Goal: Task Accomplishment & Management: Use online tool/utility

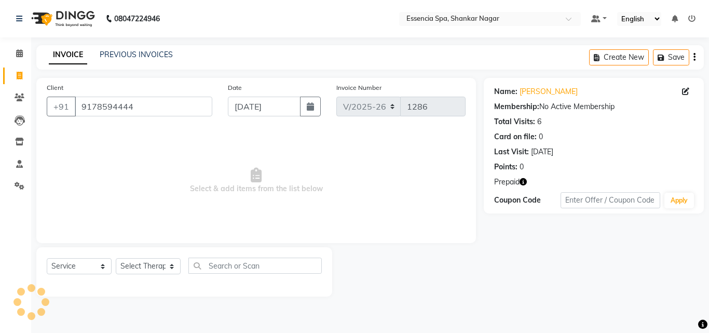
select select "7037"
select select "service"
select select "58078"
click at [116, 258] on select "Select Therapist [PERSON_NAME] [PERSON_NAME] [PERSON_NAME] [PERSON_NAME]" at bounding box center [148, 266] width 65 height 16
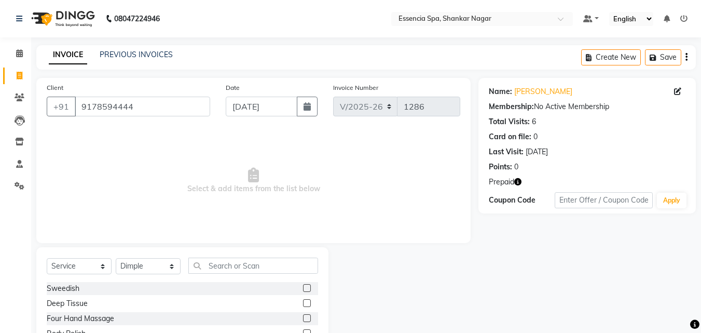
scroll to position [83, 0]
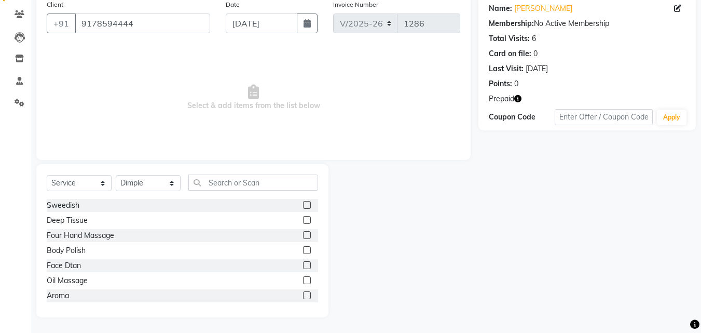
click at [303, 284] on div at bounding box center [306, 281] width 7 height 11
click at [303, 281] on label at bounding box center [307, 280] width 8 height 8
click at [303, 281] on input "checkbox" at bounding box center [306, 280] width 7 height 7
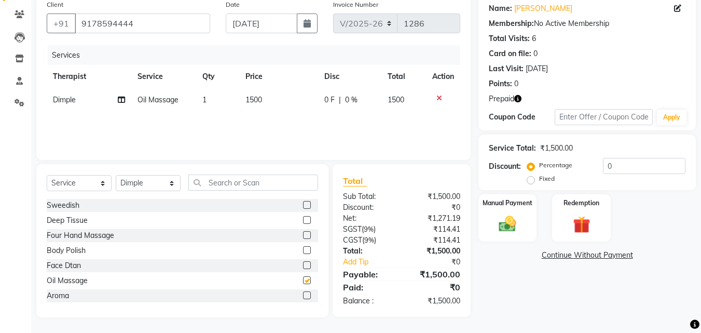
checkbox input "false"
click at [325, 99] on span "0 F" at bounding box center [329, 99] width 10 height 11
select select "58078"
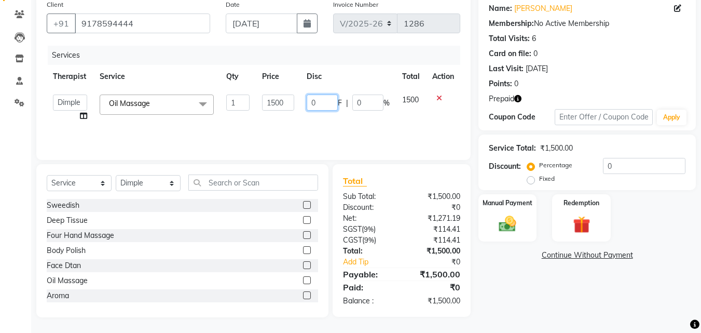
drag, startPoint x: 325, startPoint y: 99, endPoint x: 287, endPoint y: 102, distance: 37.5
click at [287, 102] on tr "Aaira Amber Dimple [PERSON_NAME] [PERSON_NAME] Oil Massage x Sweedish Deep Tiss…" at bounding box center [254, 107] width 414 height 39
click at [324, 104] on input "0" at bounding box center [322, 102] width 31 height 16
type input "731"
click at [593, 219] on img at bounding box center [581, 224] width 29 height 22
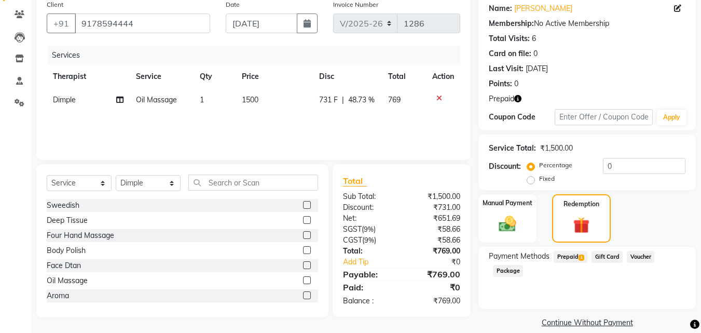
click at [569, 256] on span "Prepaid 1" at bounding box center [571, 257] width 34 height 12
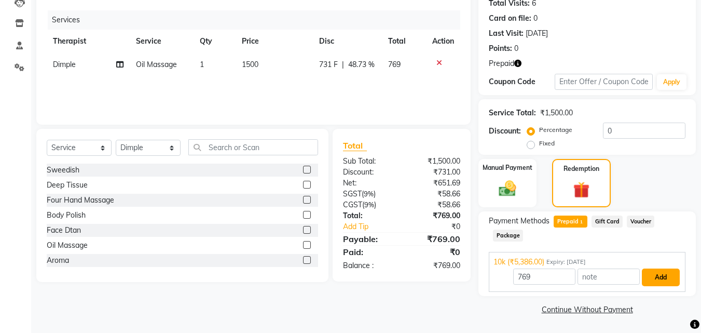
click at [648, 280] on button "Add" at bounding box center [661, 277] width 38 height 18
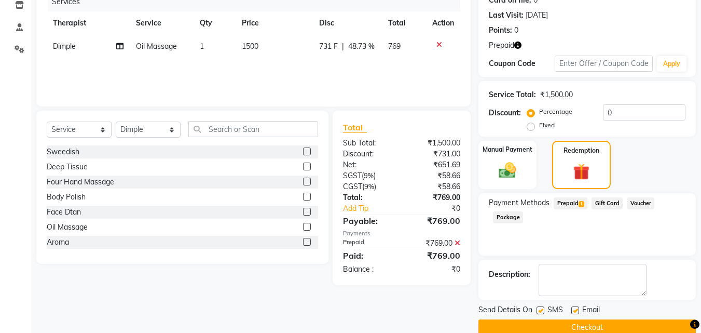
scroll to position [155, 0]
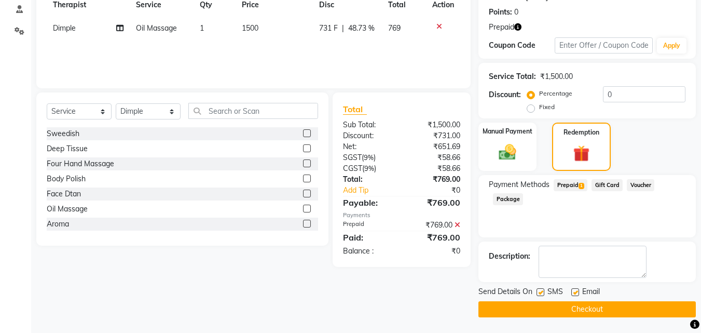
click at [539, 292] on label at bounding box center [540, 292] width 8 height 8
click at [539, 292] on input "checkbox" at bounding box center [539, 292] width 7 height 7
checkbox input "false"
click at [577, 289] on label at bounding box center [575, 292] width 8 height 8
click at [577, 289] on input "checkbox" at bounding box center [574, 292] width 7 height 7
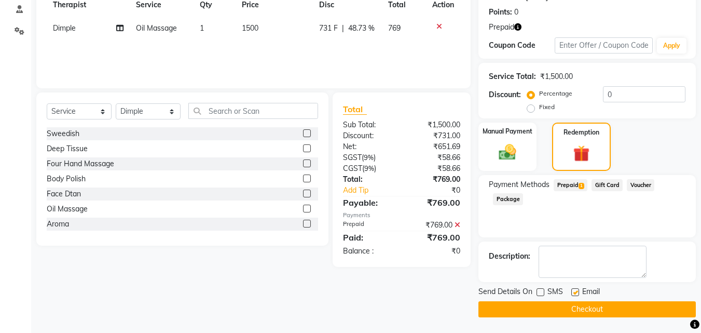
checkbox input "false"
click at [573, 306] on button "Checkout" at bounding box center [586, 309] width 217 height 16
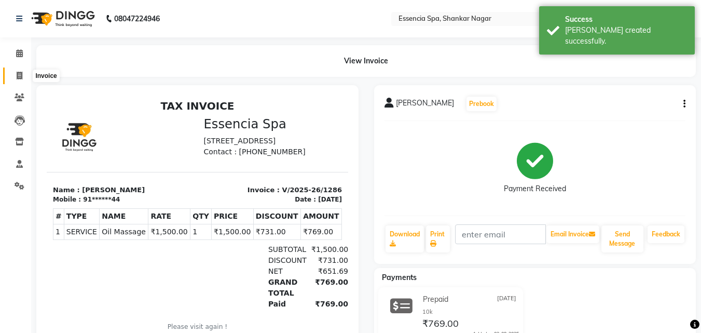
click at [16, 76] on span at bounding box center [19, 76] width 18 height 12
select select "service"
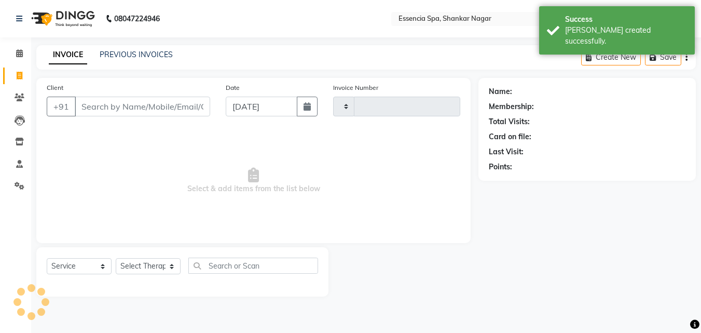
click at [139, 106] on input "Client" at bounding box center [142, 107] width 135 height 20
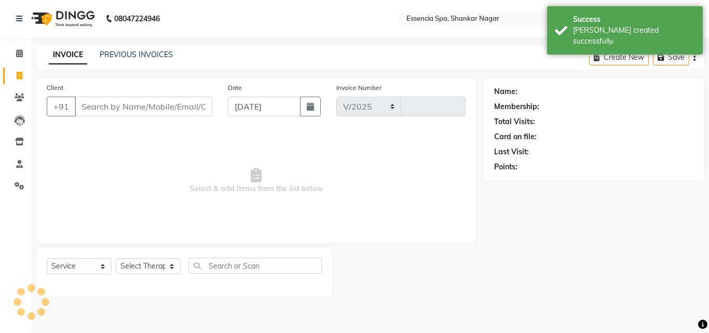
type input "7974094548"
select select "7037"
type input "1287"
type input "7974094548"
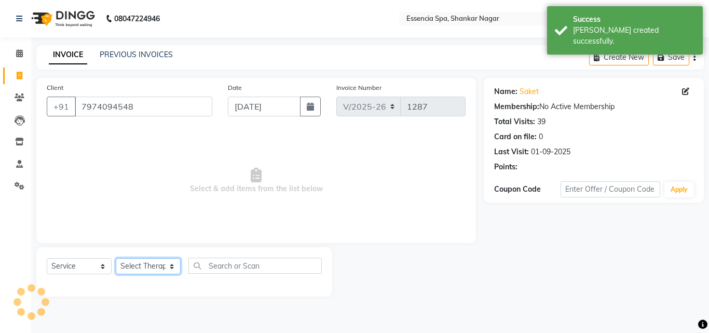
click at [159, 267] on select "Select Therapist [PERSON_NAME] [PERSON_NAME] [PERSON_NAME] [PERSON_NAME]" at bounding box center [148, 266] width 65 height 16
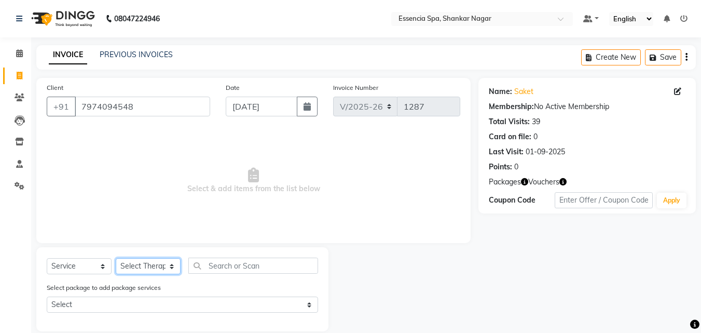
select select "61902"
click at [116, 258] on select "Select Therapist [PERSON_NAME] [PERSON_NAME] [PERSON_NAME] [PERSON_NAME]" at bounding box center [148, 266] width 65 height 16
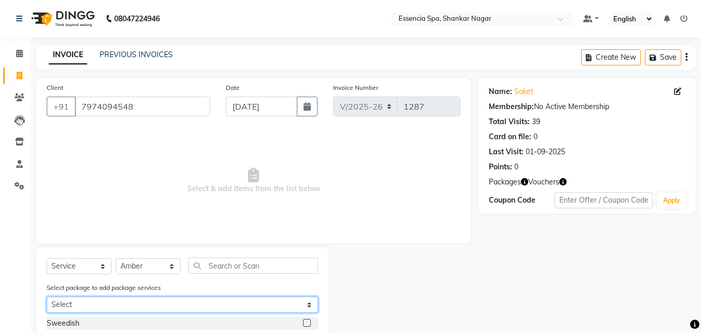
click at [136, 303] on select "Select 5k6 5k6 5k6 5k6 5k6 5k6" at bounding box center [182, 304] width 271 height 16
select select "1: Object"
click at [47, 296] on select "Select 5k6 5k6 5k6 5k6 5k6 5k6" at bounding box center [182, 304] width 271 height 16
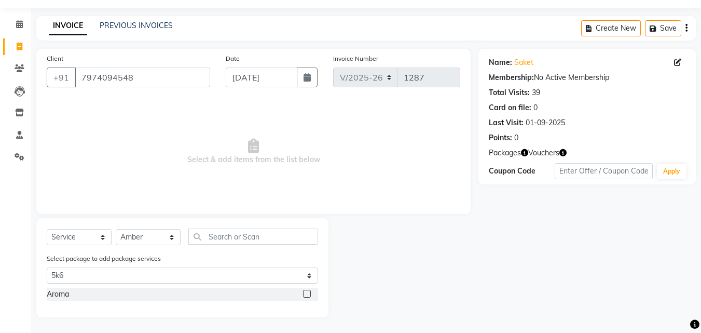
click at [306, 297] on div at bounding box center [306, 295] width 7 height 11
click at [306, 292] on label at bounding box center [307, 294] width 8 height 8
click at [306, 292] on input "checkbox" at bounding box center [306, 294] width 7 height 7
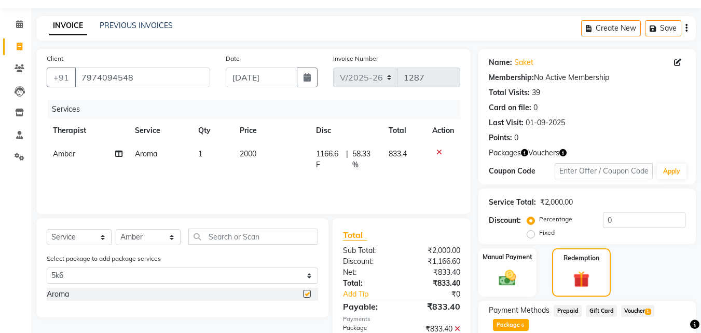
checkbox input "false"
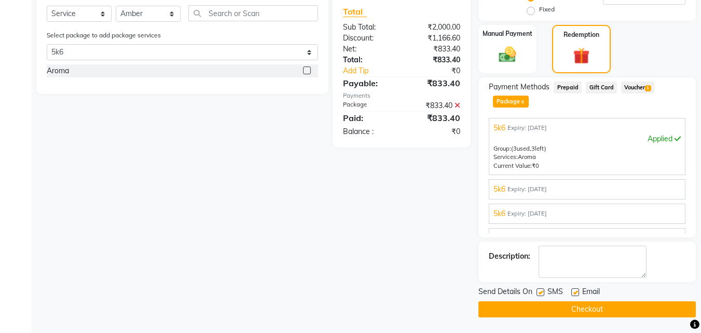
click at [540, 292] on label at bounding box center [540, 292] width 8 height 8
click at [540, 292] on input "checkbox" at bounding box center [539, 292] width 7 height 7
checkbox input "false"
click at [577, 292] on label at bounding box center [575, 292] width 8 height 8
click at [577, 292] on input "checkbox" at bounding box center [574, 292] width 7 height 7
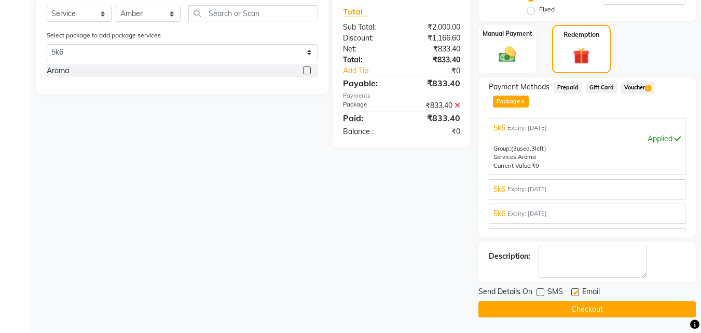
checkbox input "false"
click at [566, 306] on button "Checkout" at bounding box center [586, 309] width 217 height 16
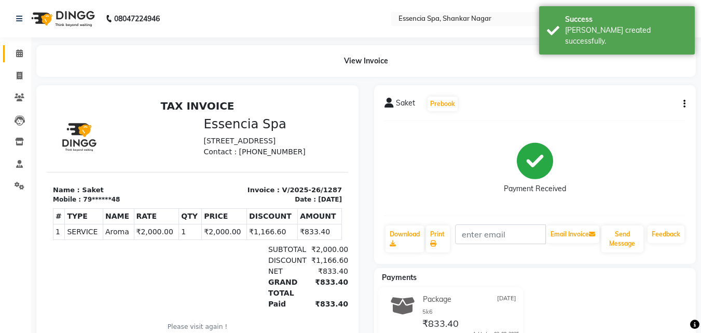
click at [17, 57] on span at bounding box center [19, 54] width 18 height 12
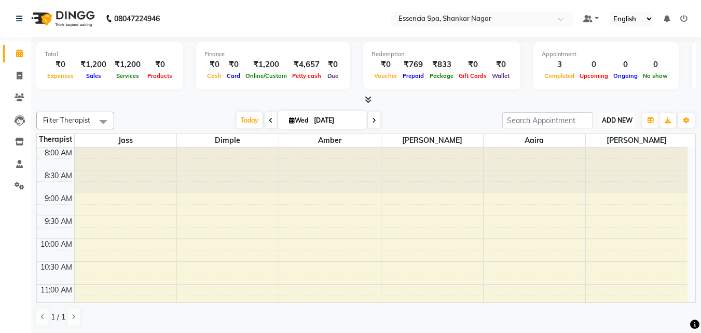
click at [625, 121] on span "ADD NEW" at bounding box center [617, 120] width 31 height 8
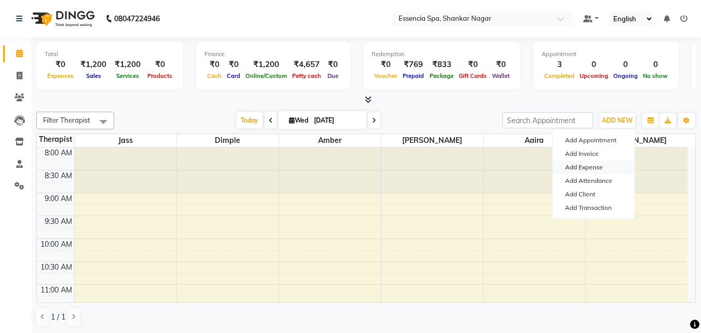
click at [579, 164] on link "Add Expense" at bounding box center [594, 166] width 82 height 13
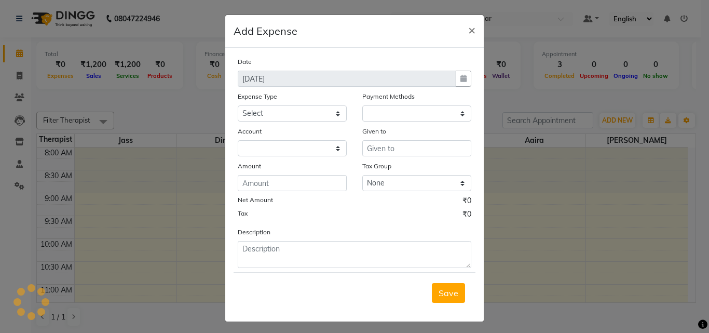
select select "1"
select select "6100"
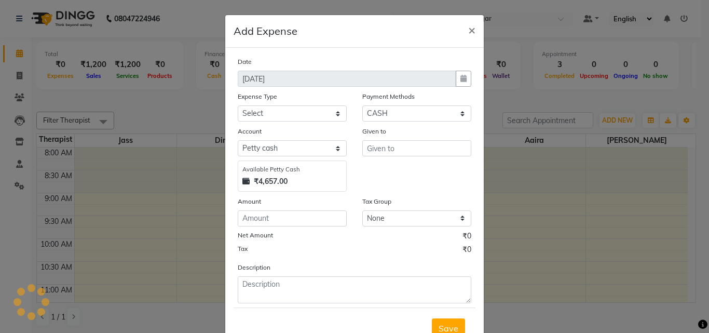
click at [267, 252] on div "Tax ₹0" at bounding box center [354, 250] width 233 height 13
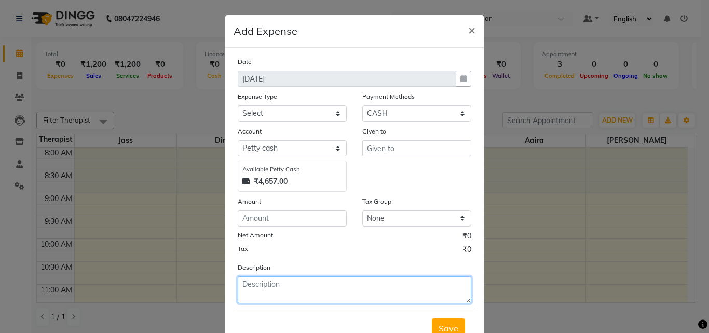
click at [245, 288] on textarea at bounding box center [354, 289] width 233 height 27
type textarea "Milk"
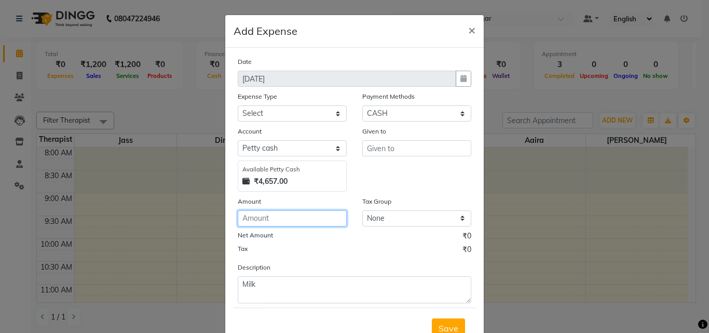
click at [300, 220] on input "number" at bounding box center [292, 218] width 109 height 16
type input "30"
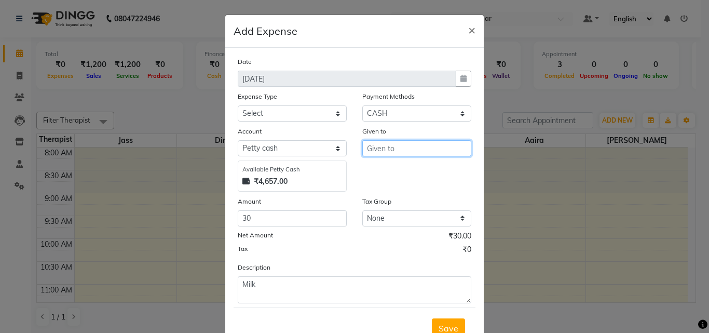
click at [380, 146] on input "text" at bounding box center [416, 148] width 109 height 16
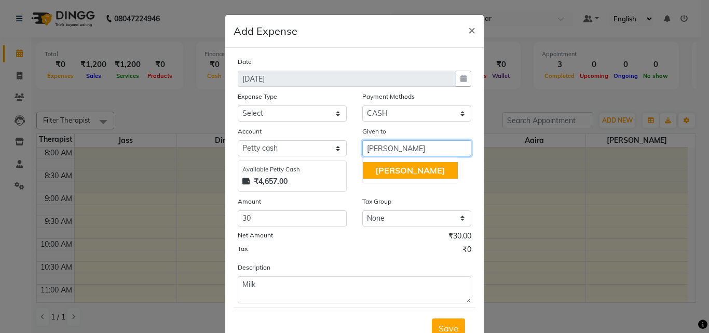
click at [383, 165] on span "[PERSON_NAME]" at bounding box center [410, 170] width 70 height 10
type input "[PERSON_NAME]"
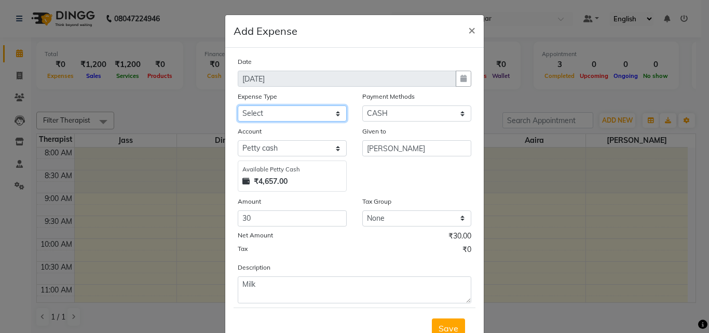
click at [255, 111] on select "Select Advance Salary Bank charges Car maintenance Cash transfer to bank Cash t…" at bounding box center [292, 113] width 109 height 16
select select "18"
click at [238, 105] on select "Select Advance Salary Bank charges Car maintenance Cash transfer to bank Cash t…" at bounding box center [292, 113] width 109 height 16
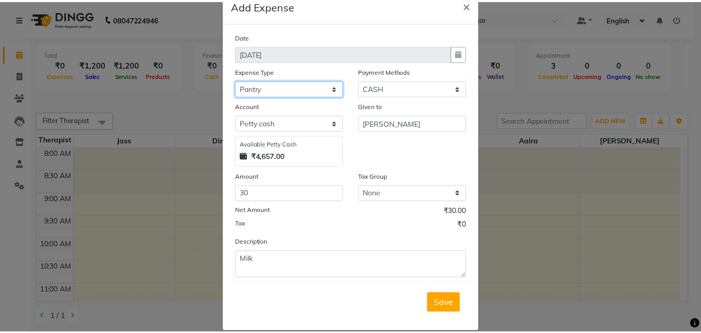
scroll to position [39, 0]
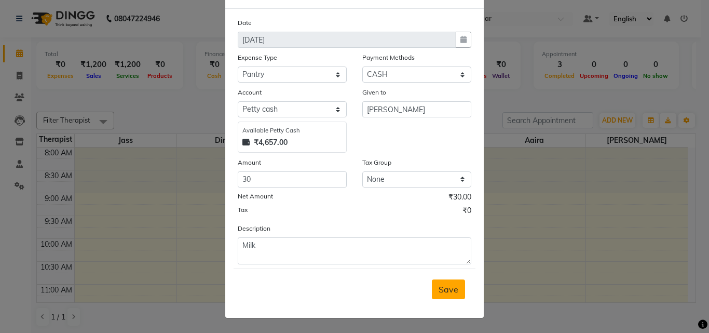
click at [446, 293] on span "Save" at bounding box center [448, 289] width 20 height 10
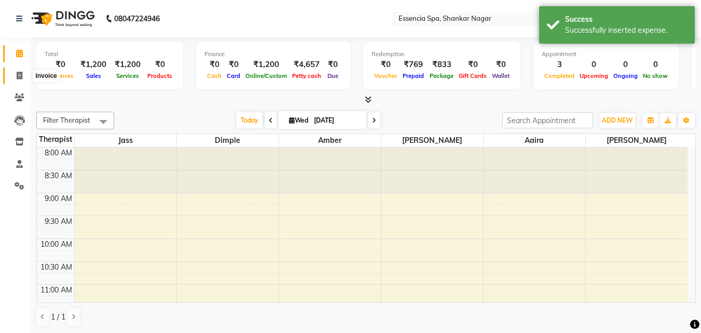
click at [21, 76] on icon at bounding box center [20, 76] width 6 height 8
select select "service"
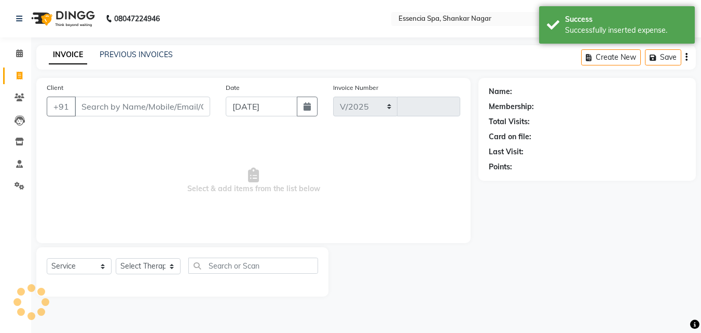
select select "7037"
type input "1288"
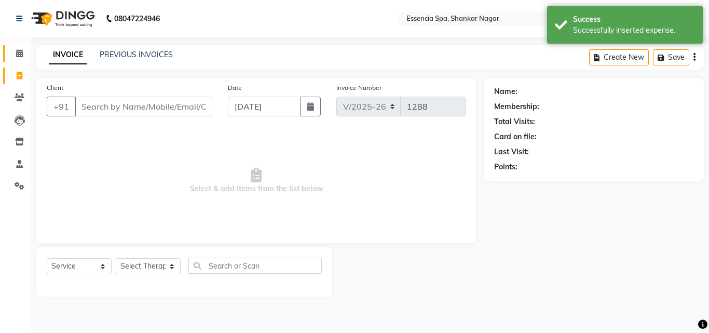
click at [18, 55] on icon at bounding box center [19, 53] width 7 height 8
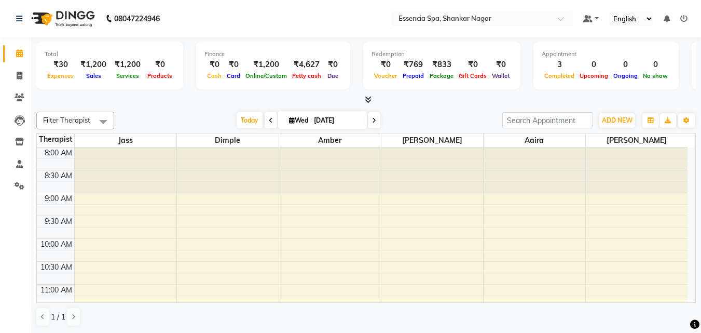
scroll to position [438, 0]
